Goal: Transaction & Acquisition: Subscribe to service/newsletter

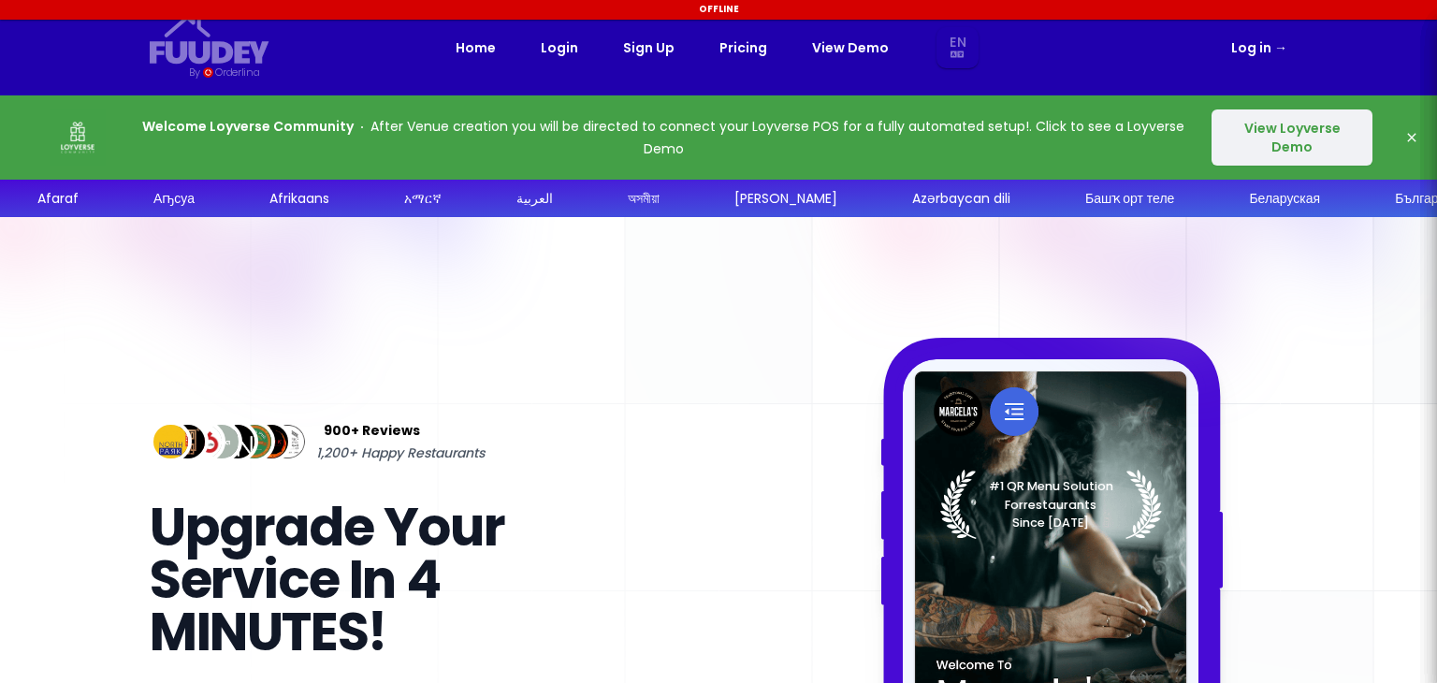
select select "en"
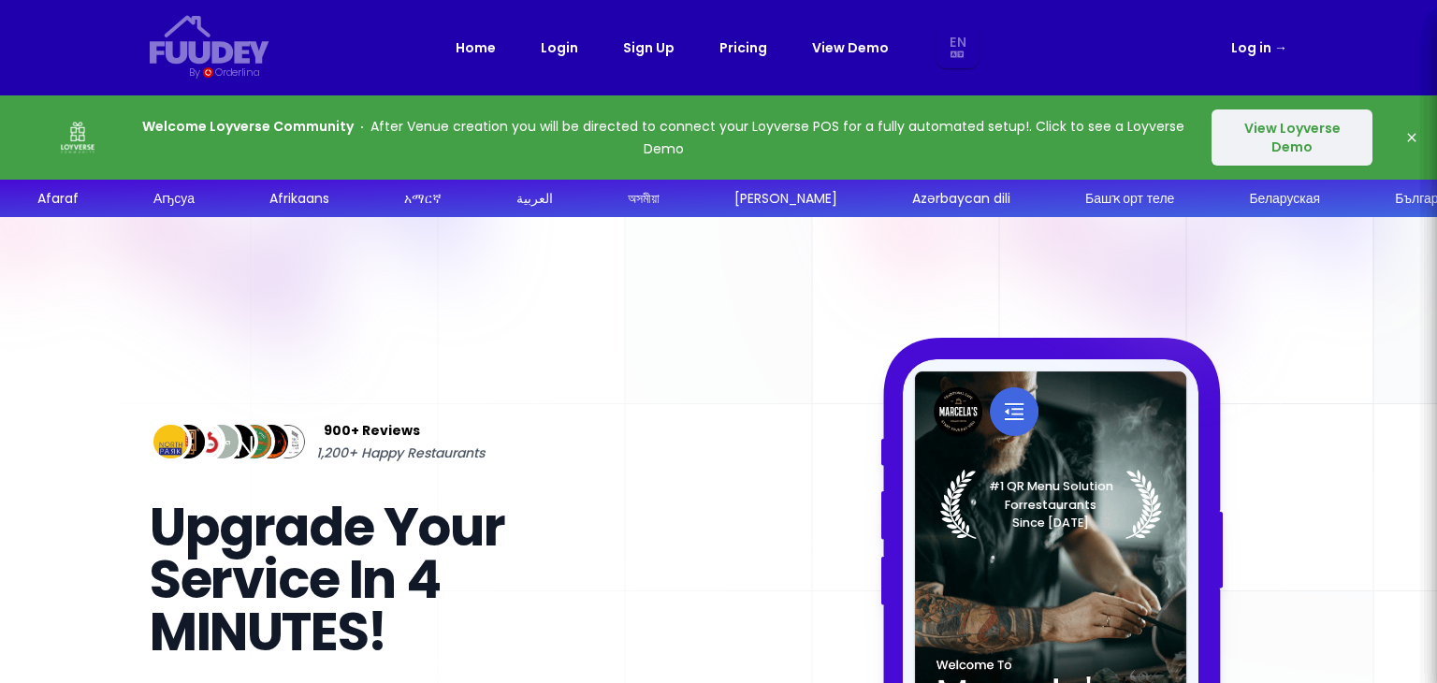
select select "en"
click at [1410, 133] on icon "button" at bounding box center [1411, 137] width 8 height 8
select select "en"
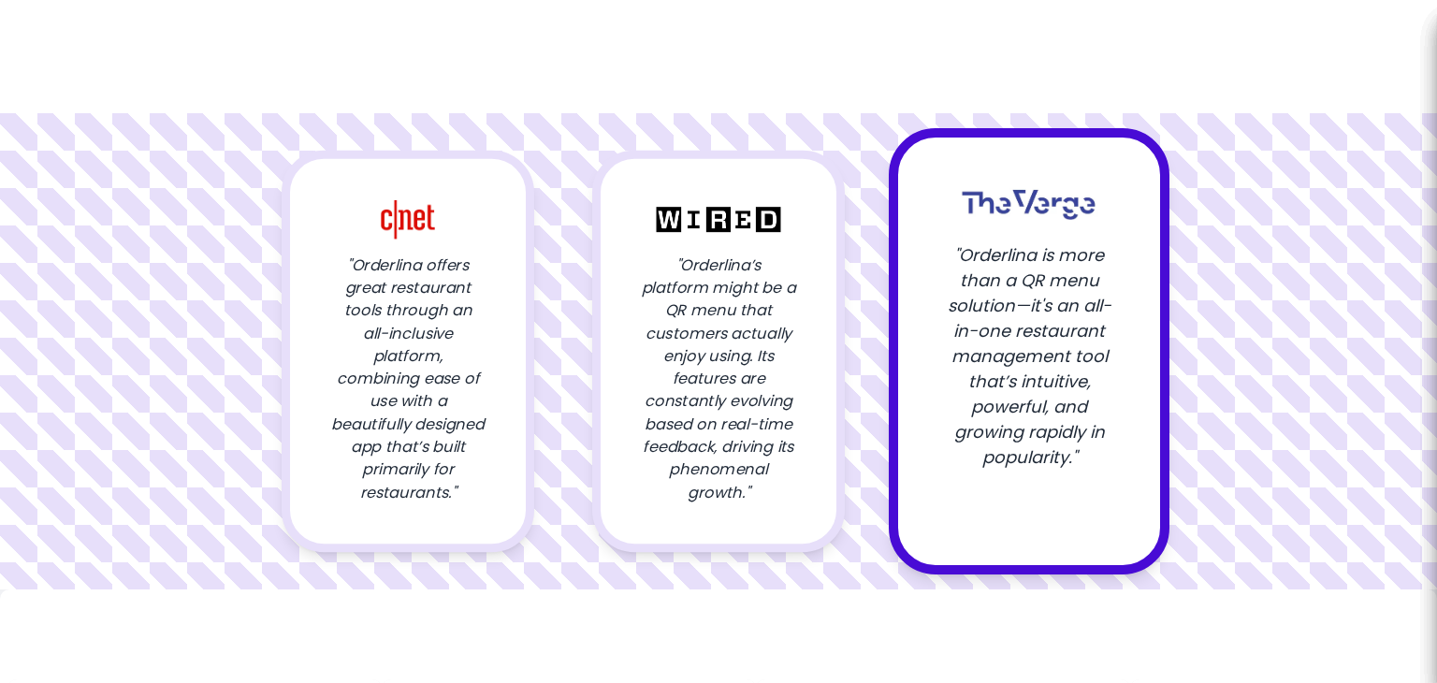
select select "en"
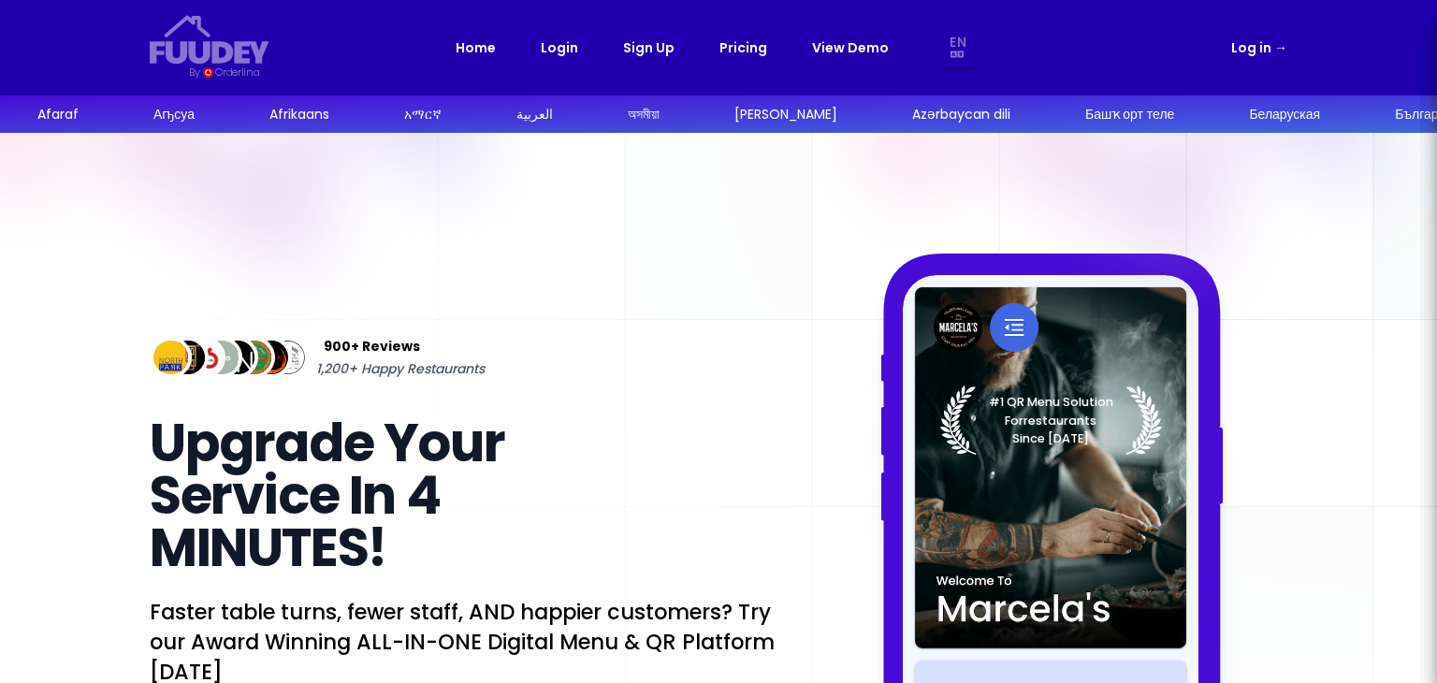
click at [573, 50] on link "Login" at bounding box center [559, 47] width 37 height 22
select select "en"
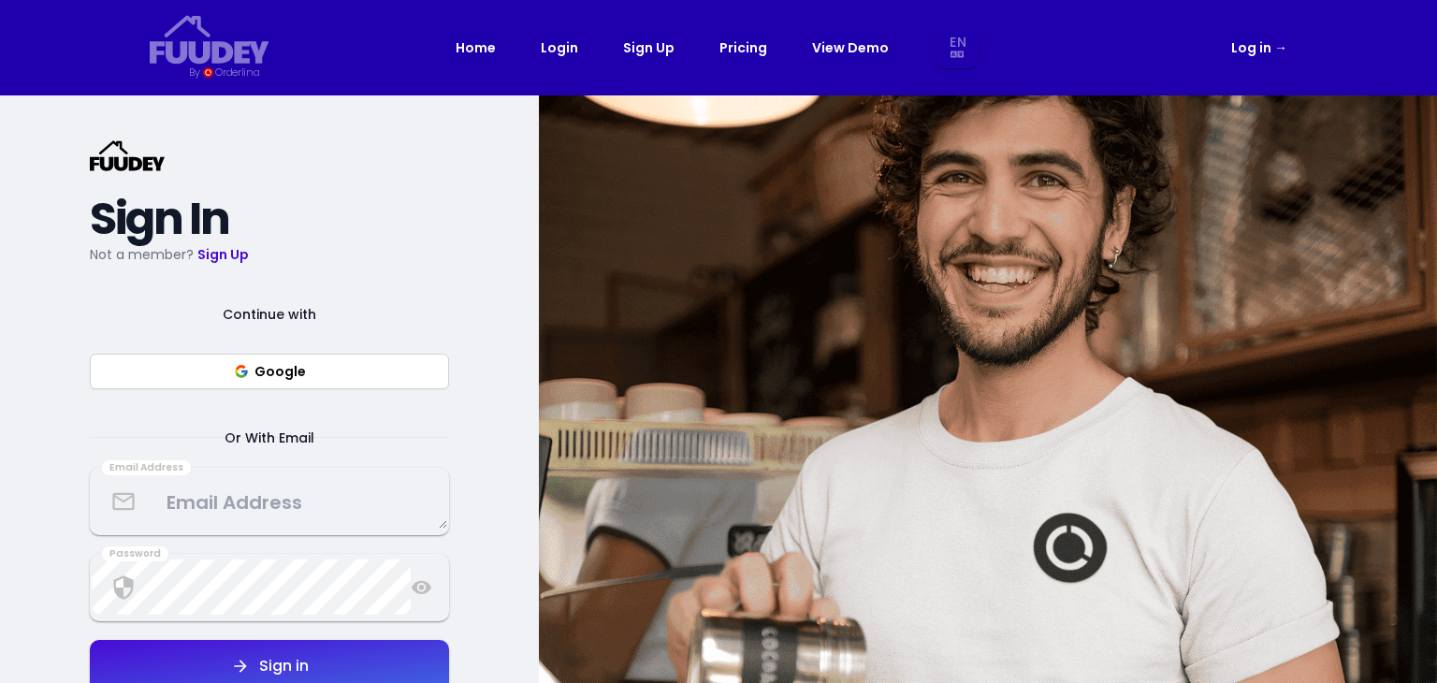
click at [262, 465] on div "Continue with Google Or With Email Email Address Password Sign in Login Registe…" at bounding box center [269, 518] width 359 height 430
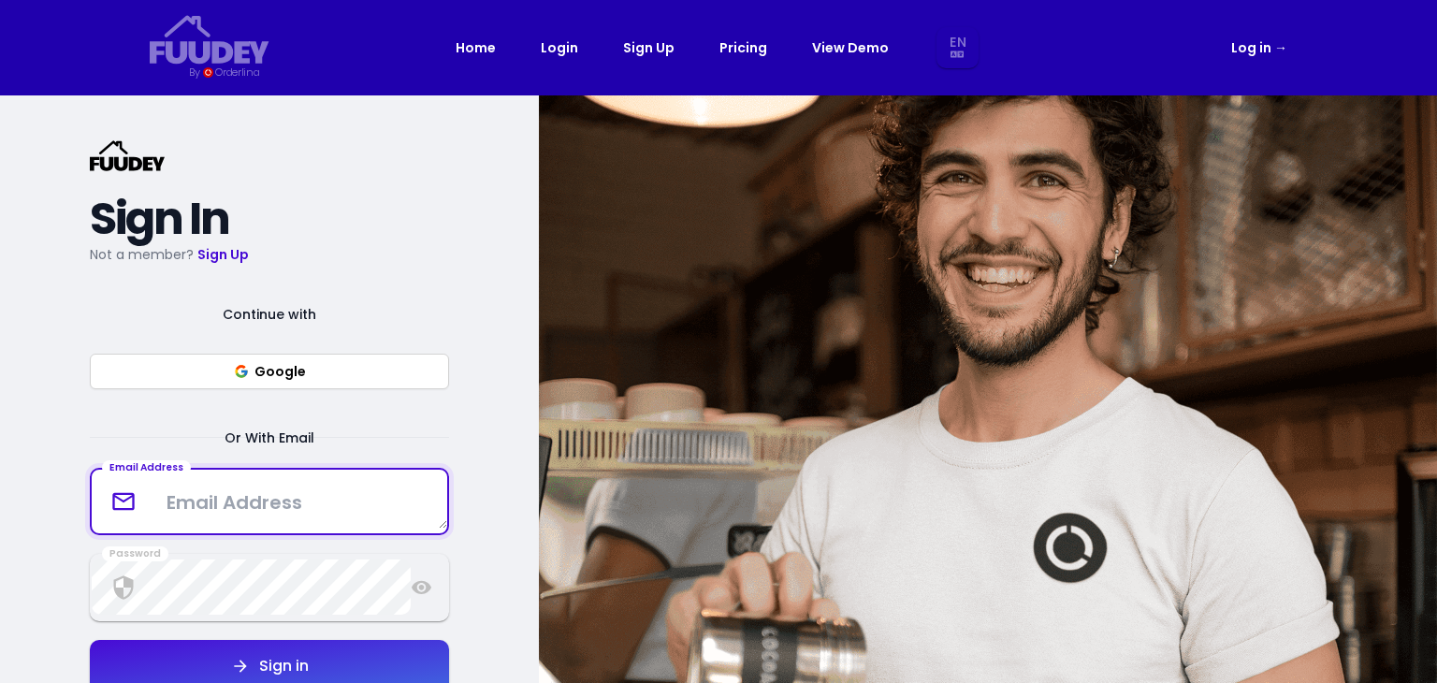
click at [262, 485] on textarea at bounding box center [269, 500] width 355 height 55
type textarea "elm.elnido@gmail.com"
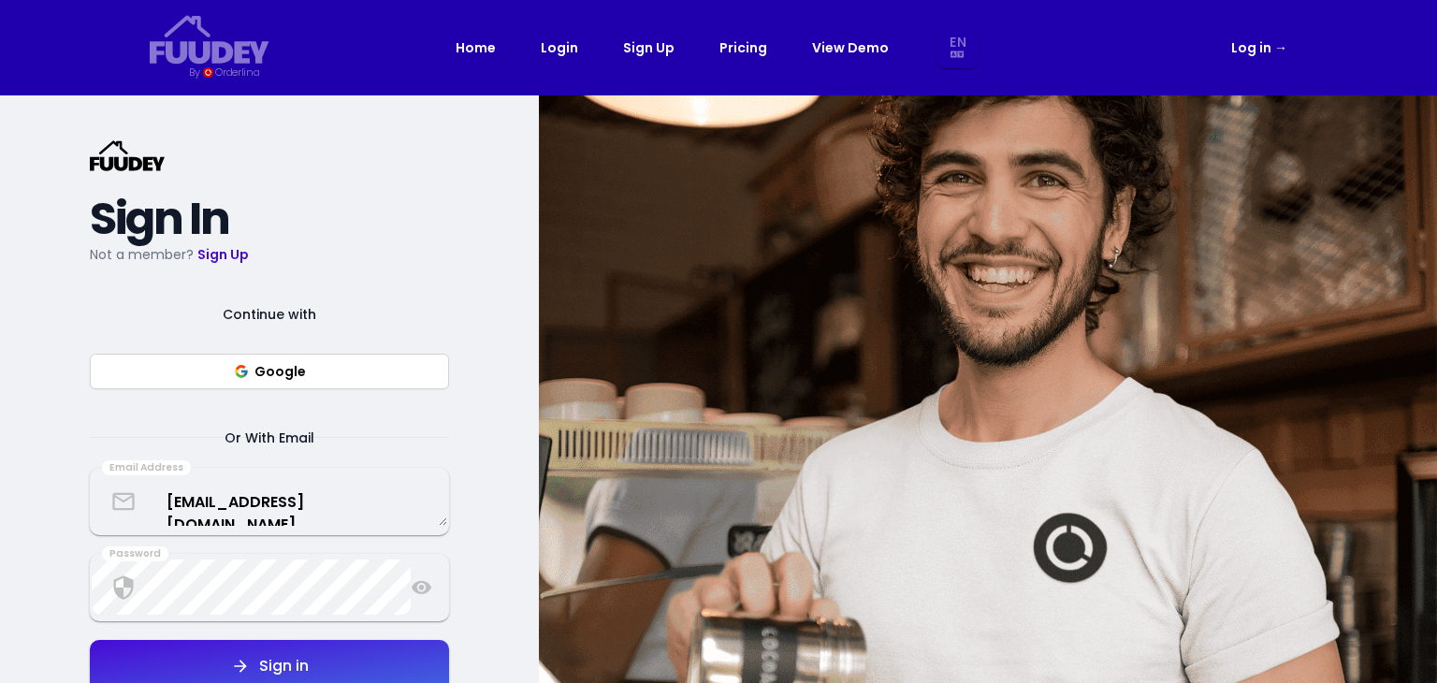
click at [303, 667] on div "Sign in" at bounding box center [279, 665] width 59 height 15
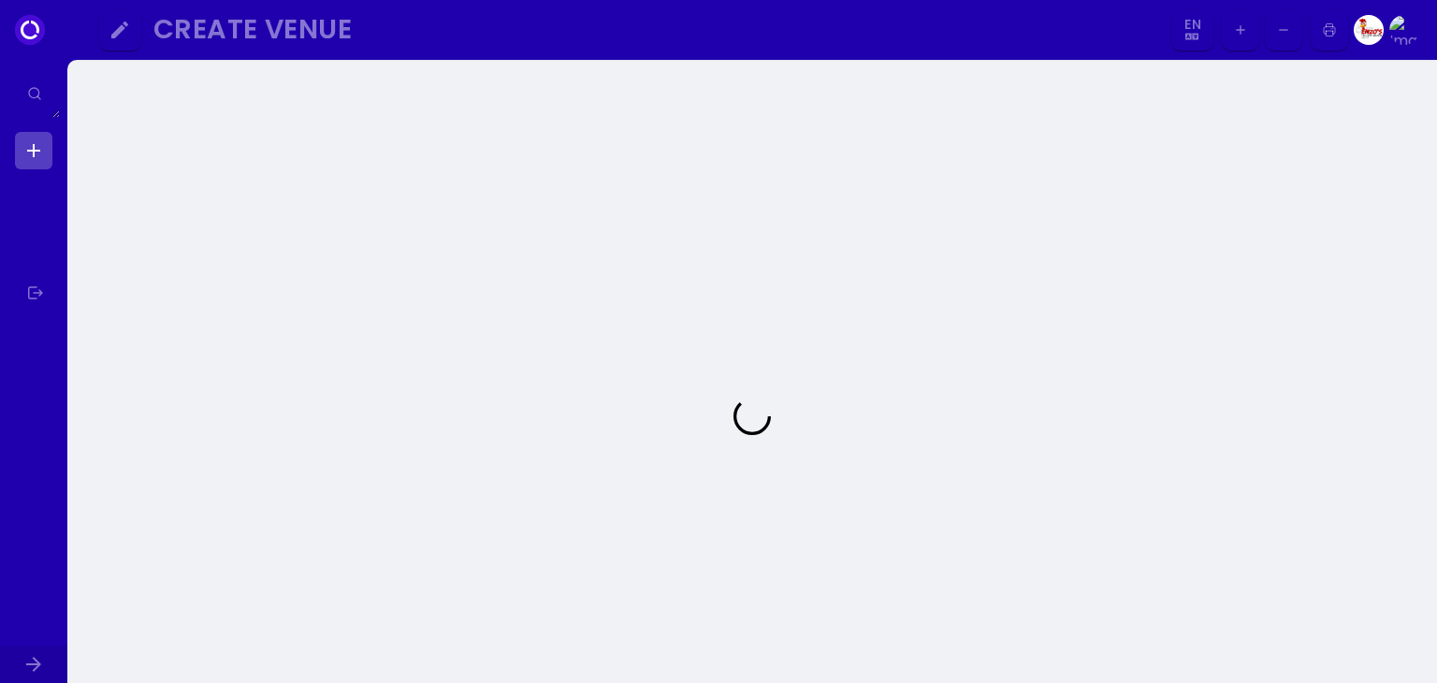
select select "en"
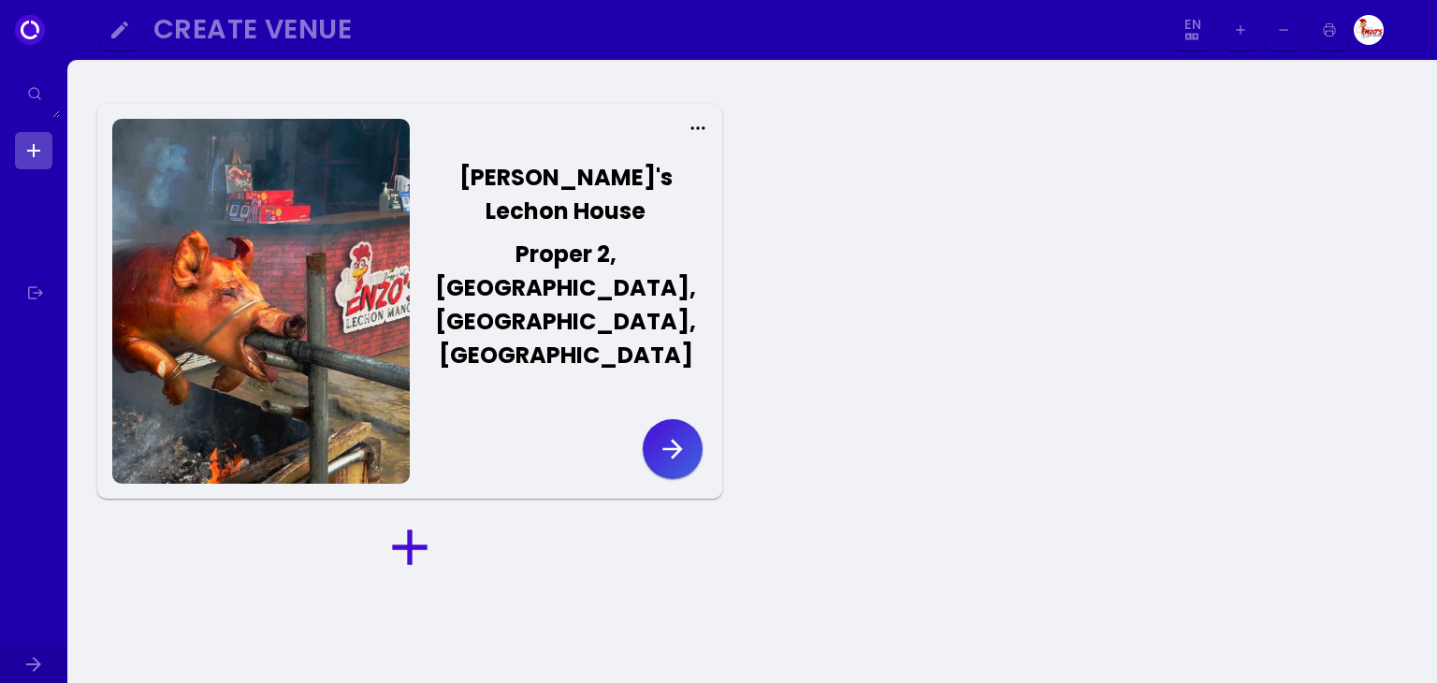
click at [628, 250] on div "Proper 2, Villa Libertad, El Nido, Palawan" at bounding box center [565, 305] width 265 height 135
click at [664, 434] on icon "button" at bounding box center [672, 449] width 30 height 30
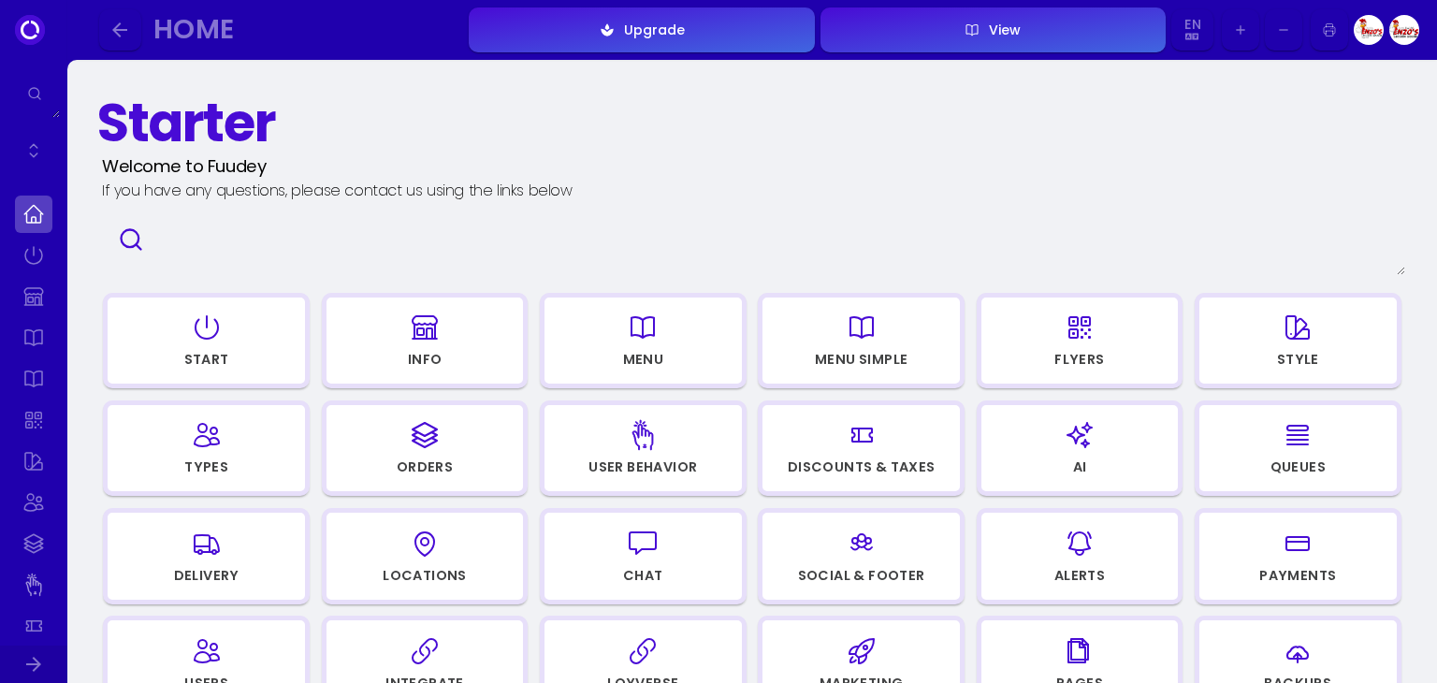
click at [1038, 22] on button "View" at bounding box center [992, 29] width 345 height 45
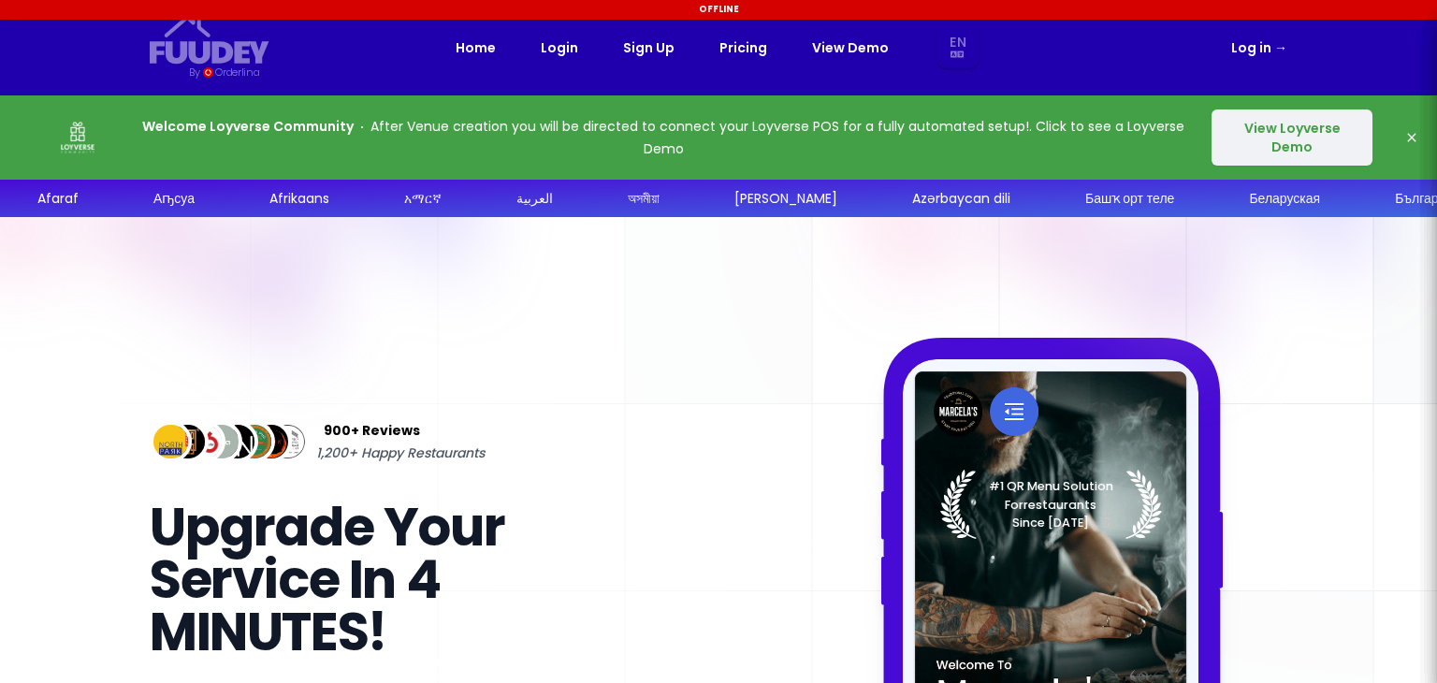
select select "en"
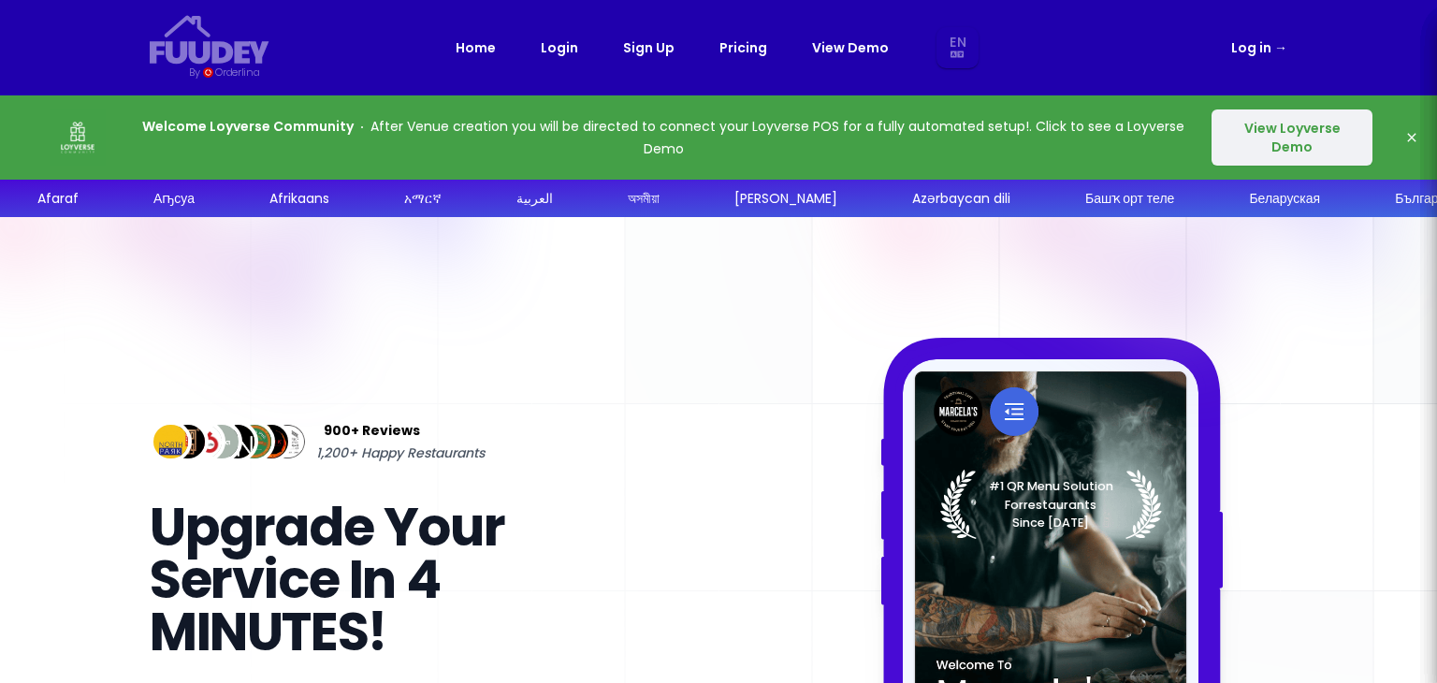
select select "en"
click at [748, 46] on link "Pricing" at bounding box center [743, 47] width 48 height 22
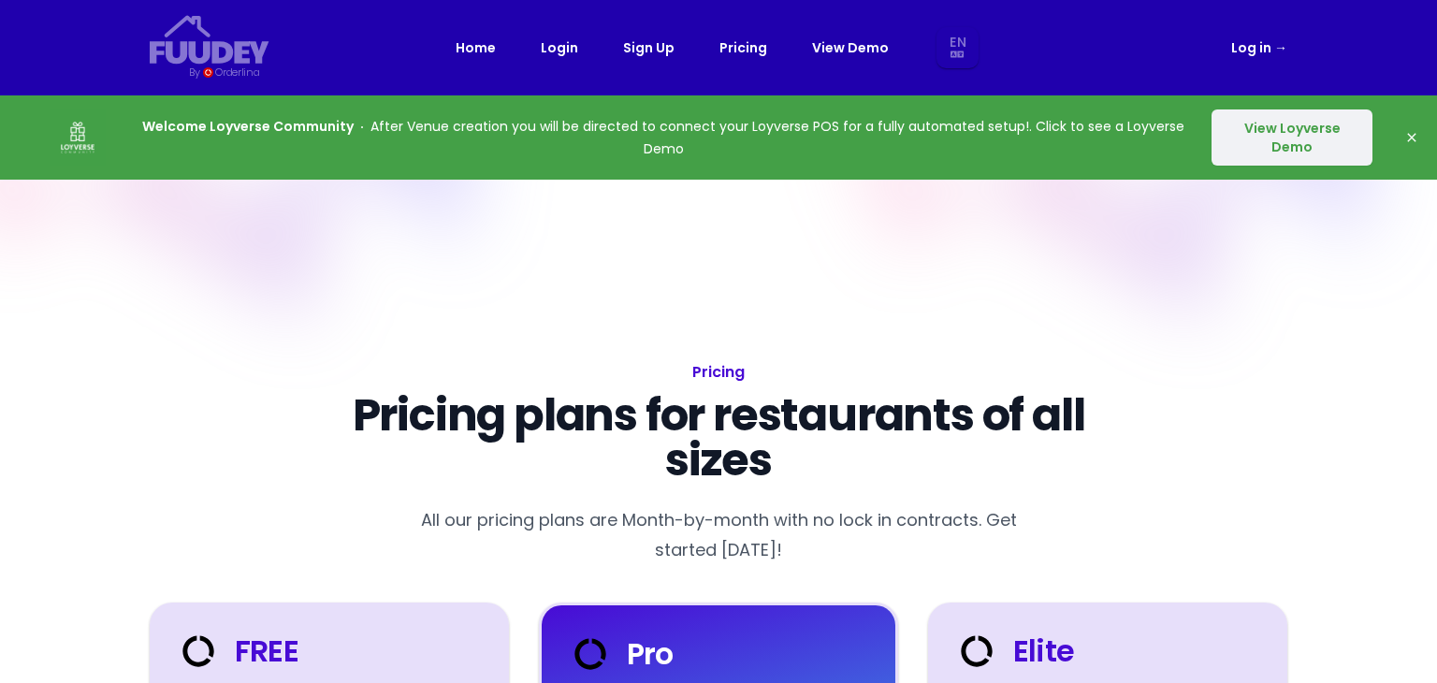
select select "en"
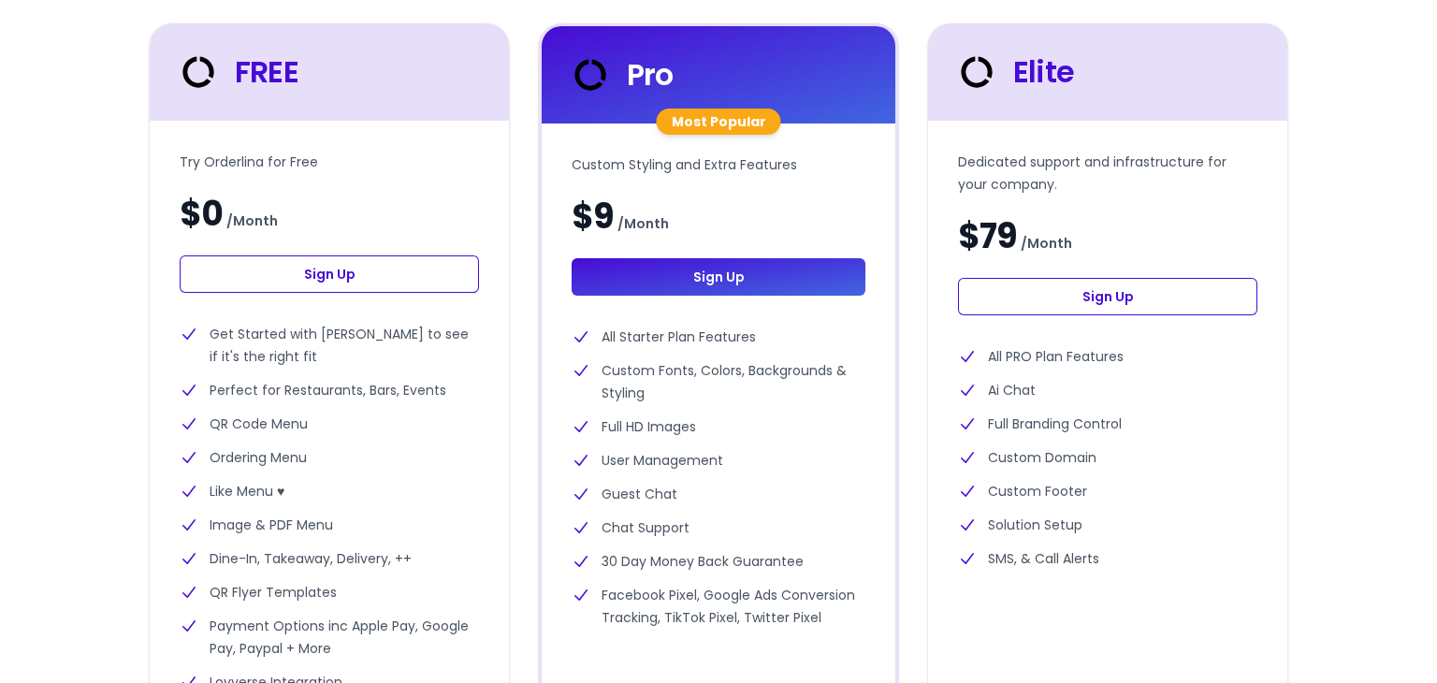
scroll to position [580, 0]
select select "en"
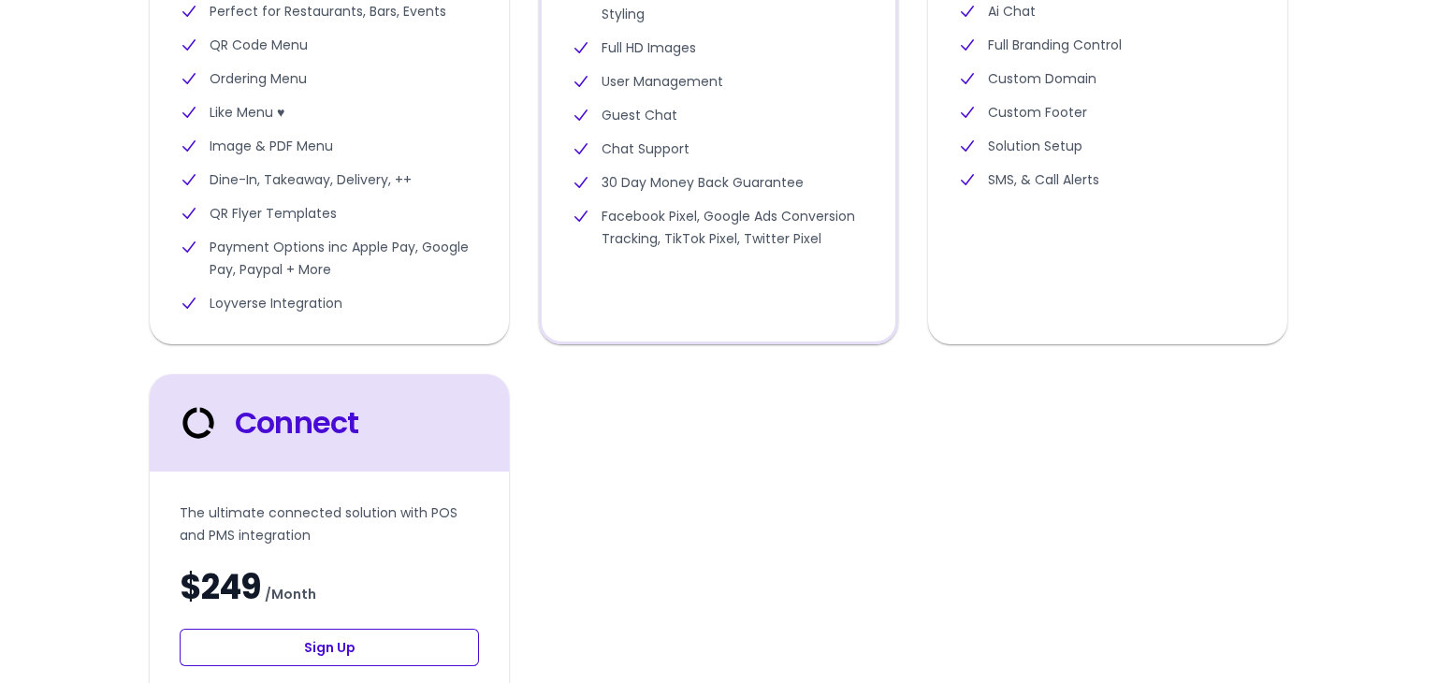
scroll to position [958, 0]
click at [368, 278] on li "Payment Options inc Apple Pay, Google Pay, Paypal + More" at bounding box center [329, 258] width 299 height 45
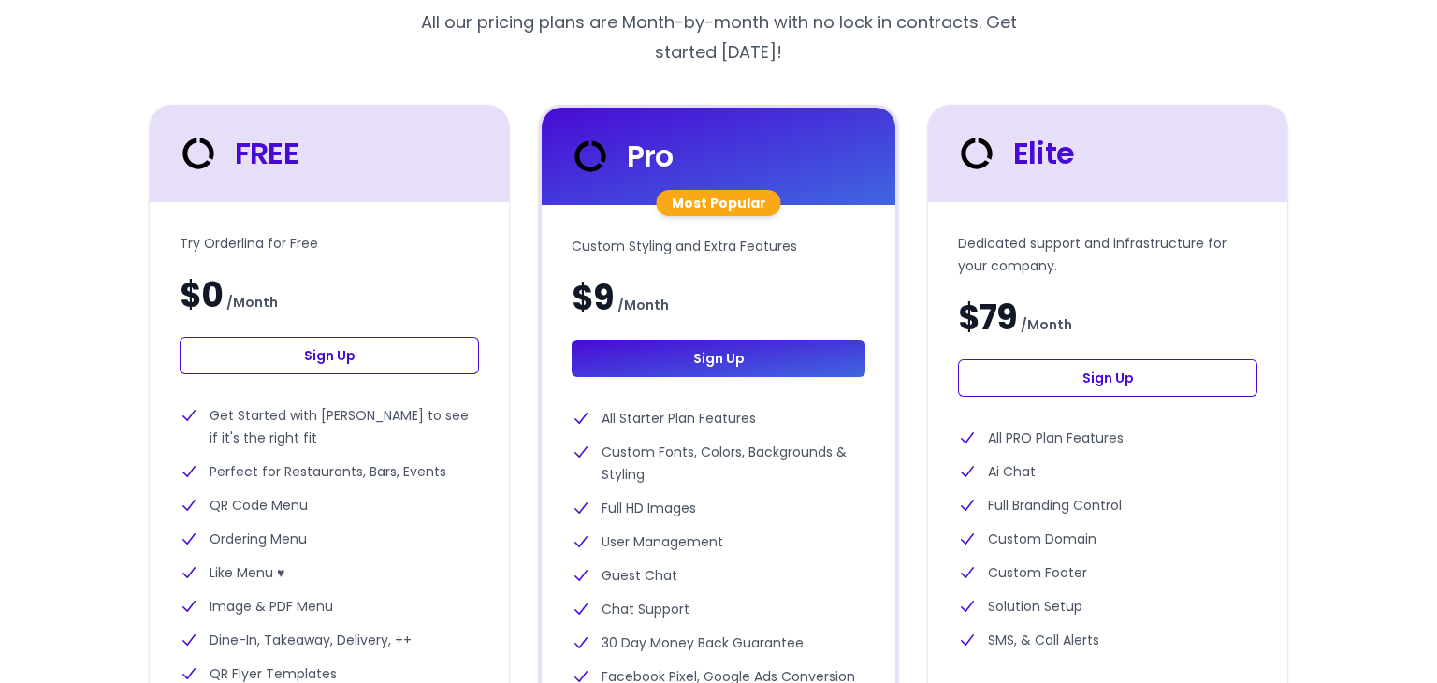
scroll to position [498, 0]
click at [343, 153] on div "FREE" at bounding box center [329, 153] width 307 height 45
click at [341, 353] on link "Sign Up" at bounding box center [329, 355] width 299 height 37
select select "en"
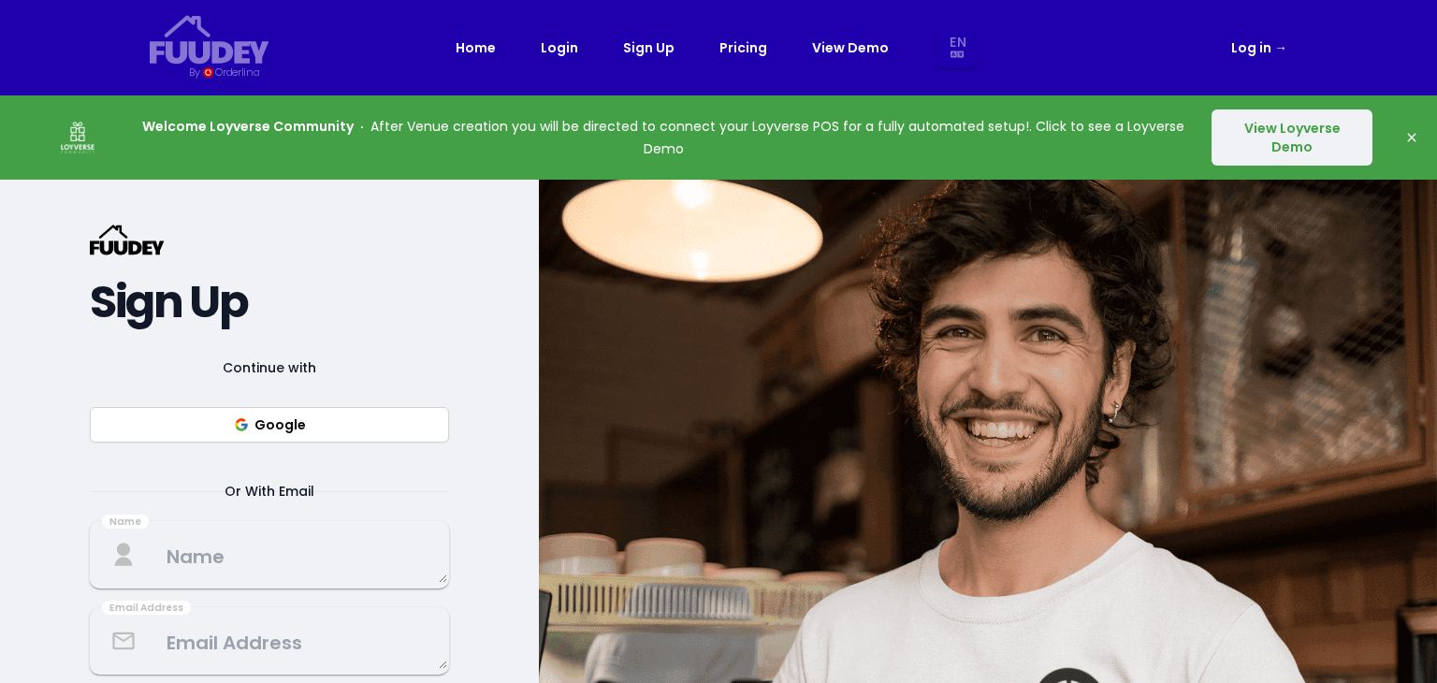
select select "en"
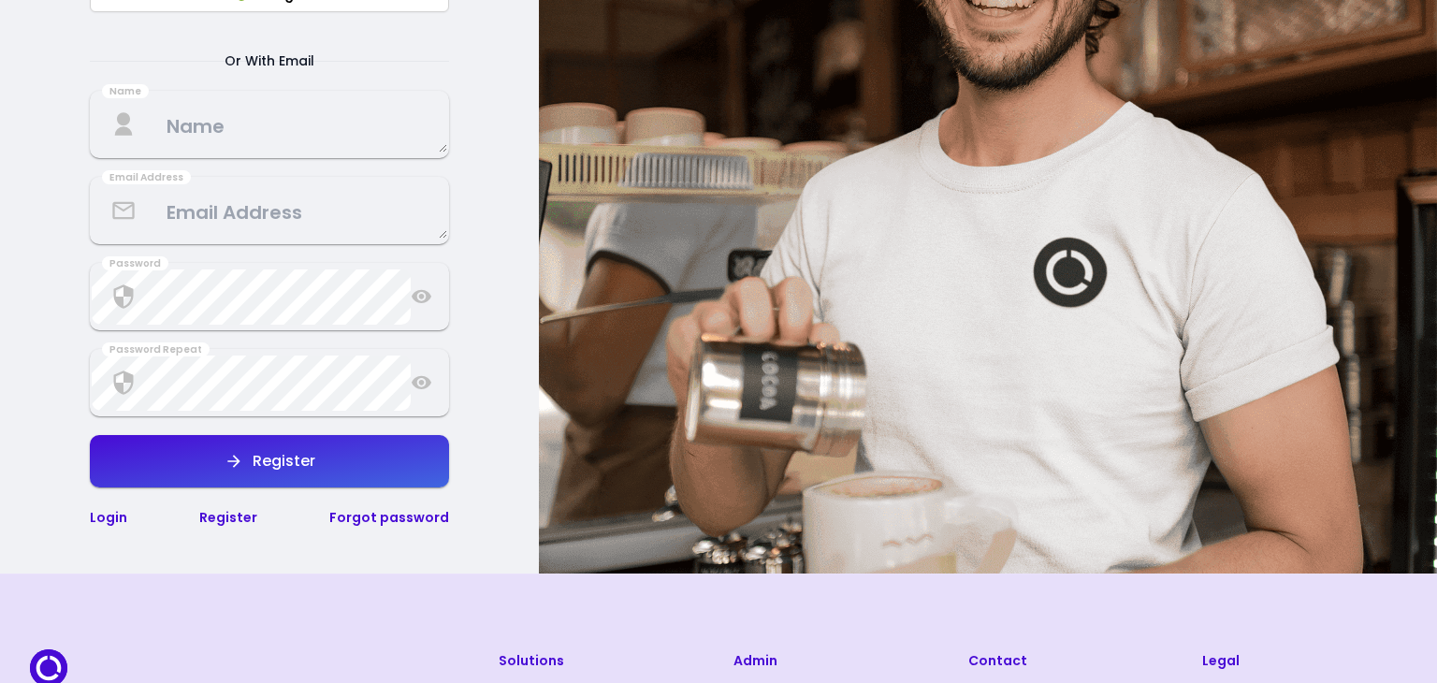
scroll to position [455, 0]
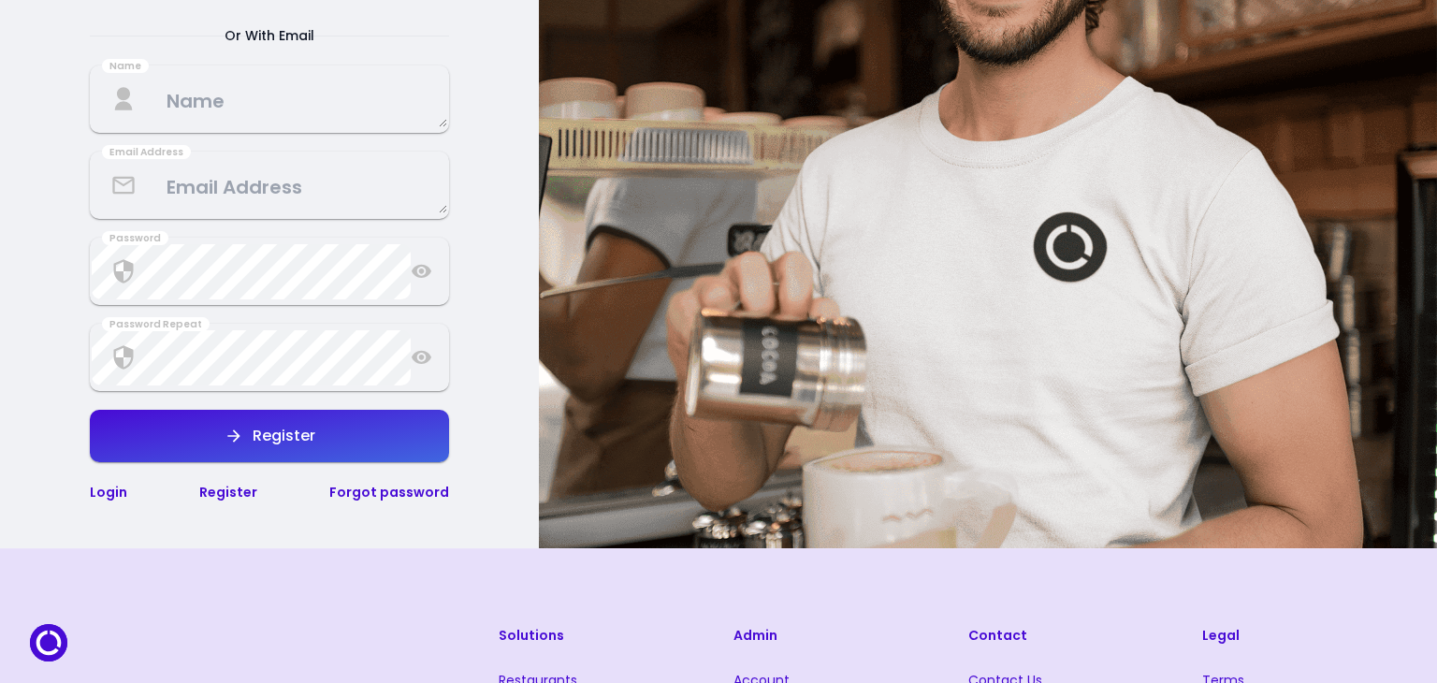
click at [103, 484] on link "Login" at bounding box center [108, 492] width 37 height 19
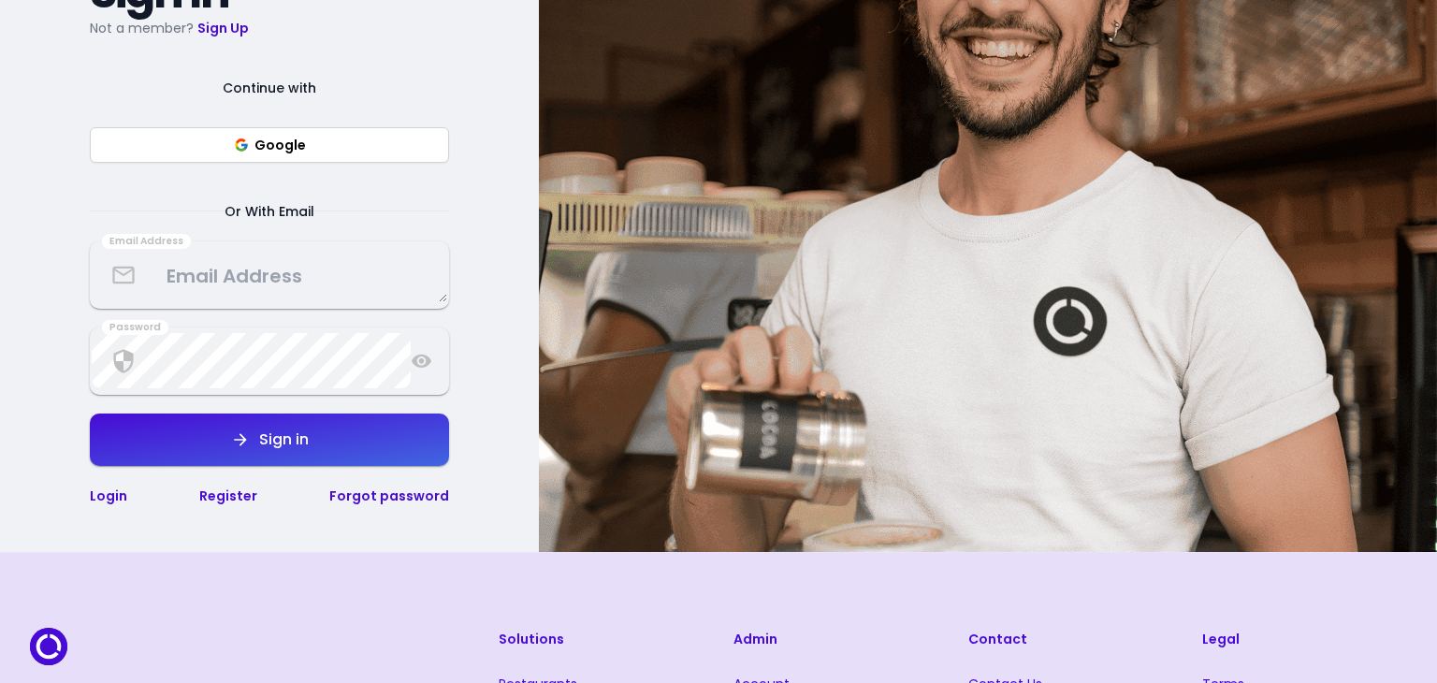
scroll to position [290, 0]
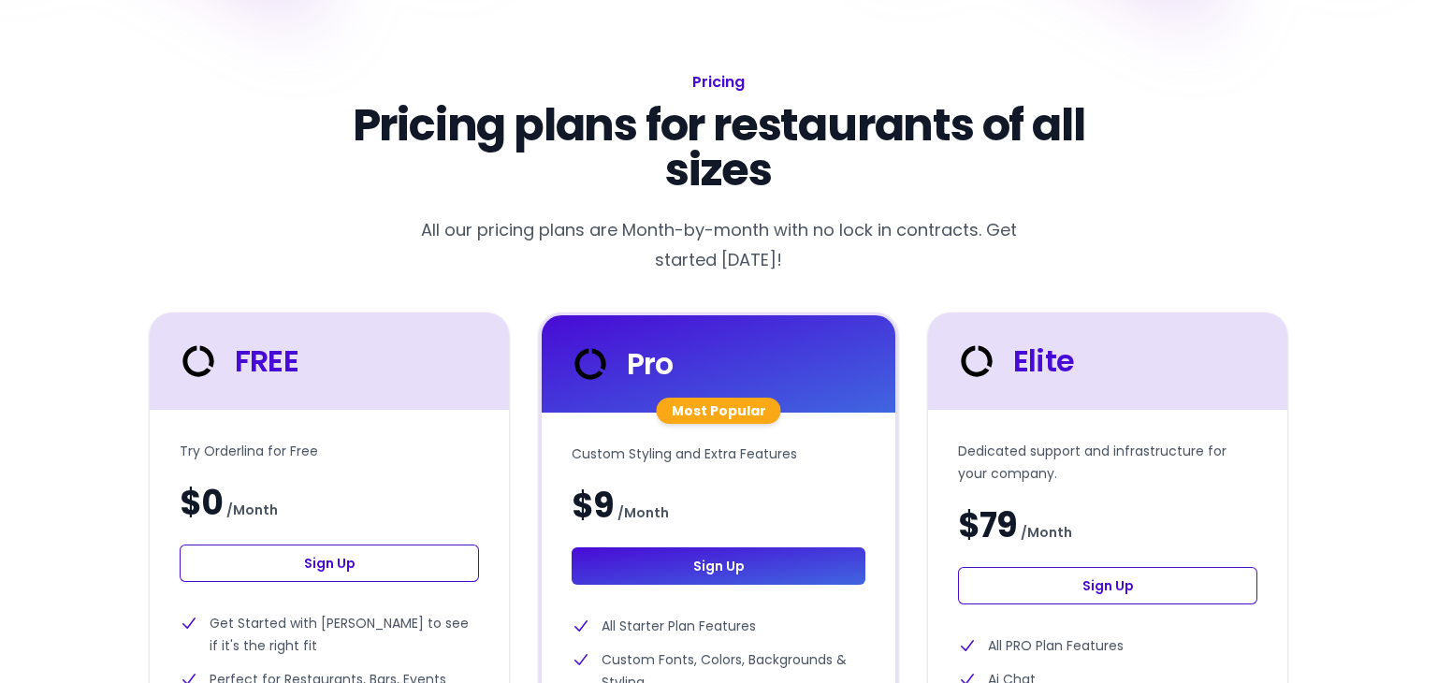
scroll to position [498, 0]
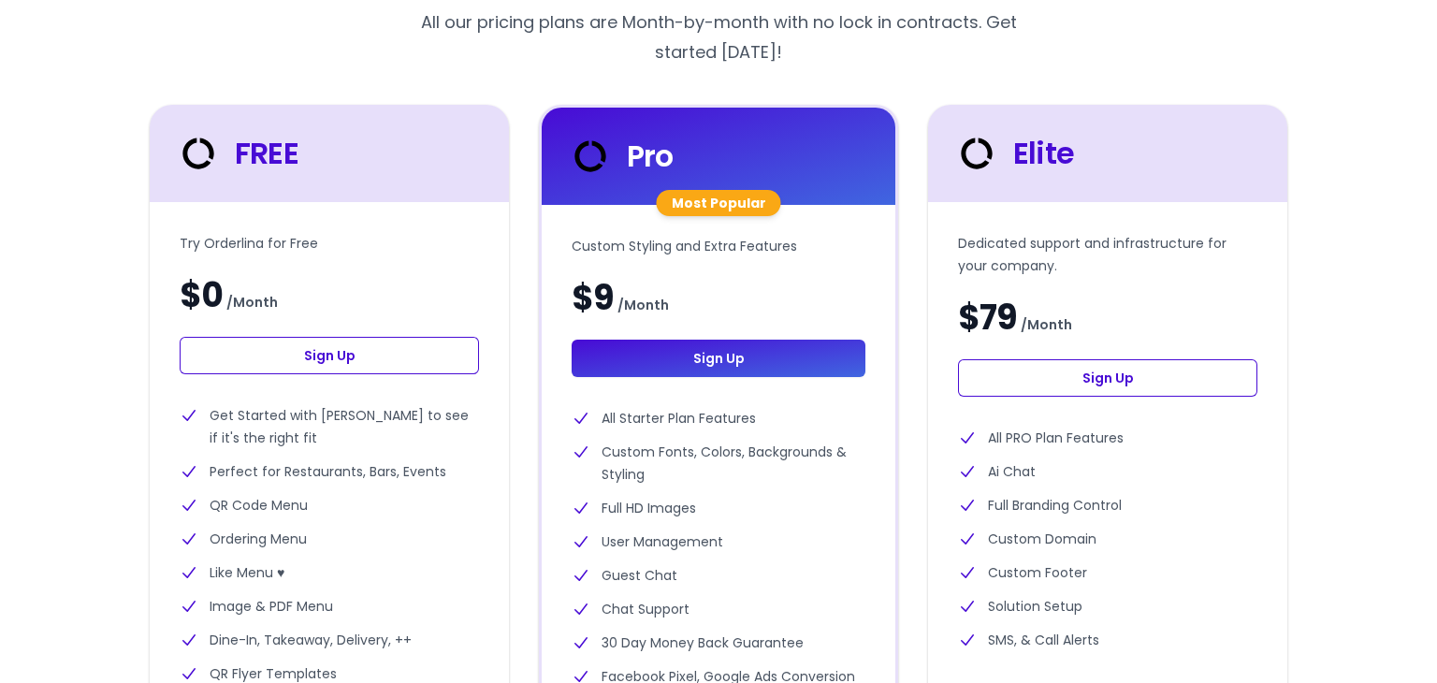
select select "en"
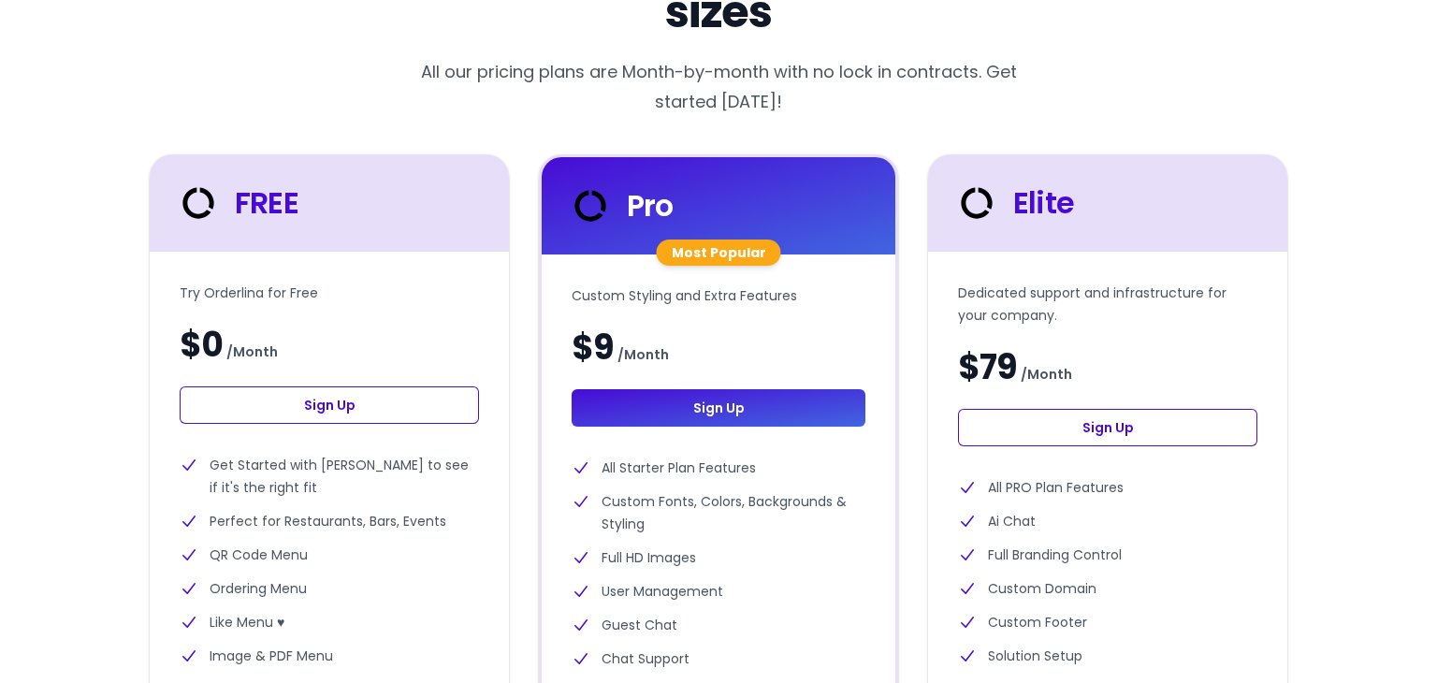
scroll to position [439, 0]
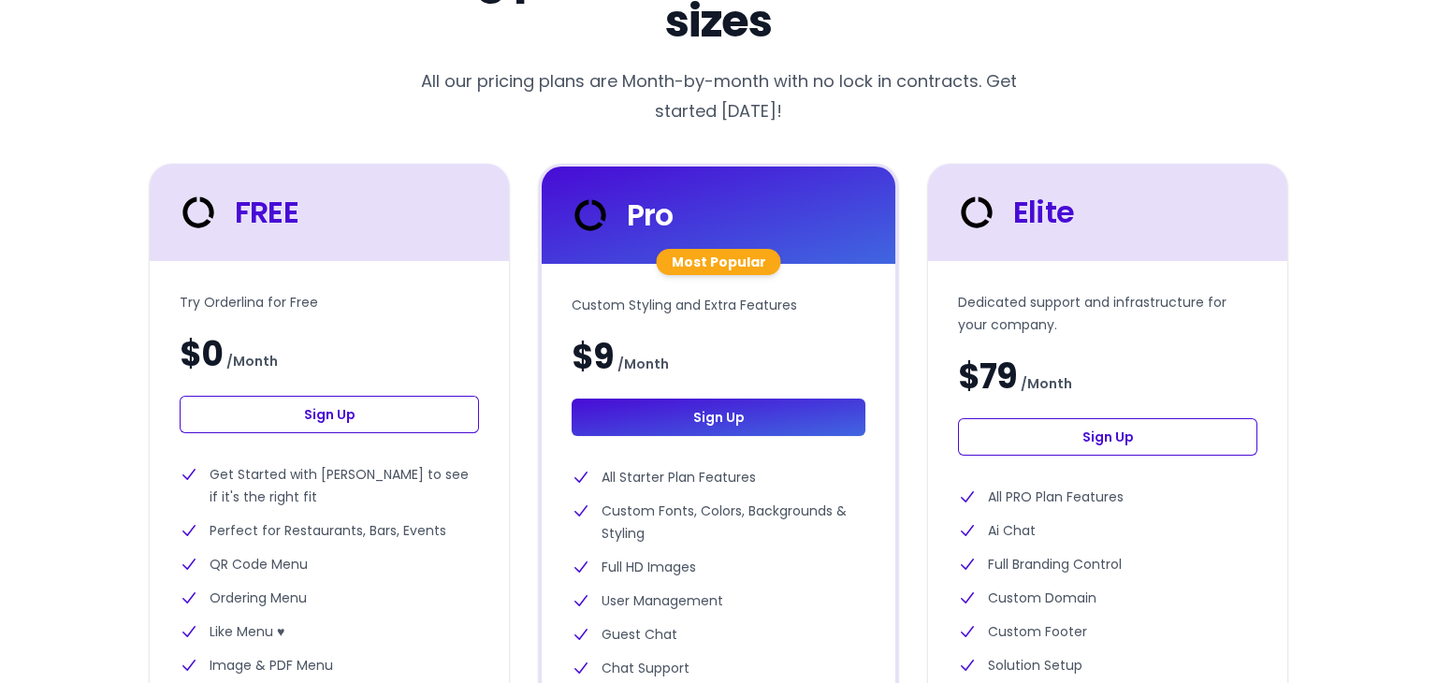
click at [277, 331] on div "Try Orderlina for Free $0 / Month Sign Up Get Started with Orderlina to see if …" at bounding box center [329, 562] width 359 height 602
select select "en"
